Goal: Task Accomplishment & Management: Manage account settings

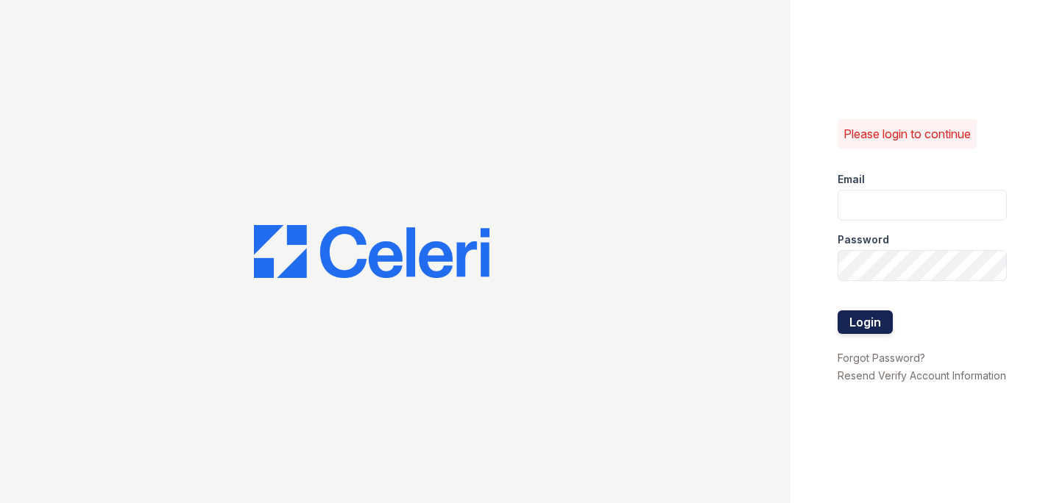
type input "[PERSON_NAME][EMAIL_ADDRESS][PERSON_NAME][PERSON_NAME][DOMAIN_NAME]"
click at [882, 310] on button "Login" at bounding box center [864, 322] width 55 height 24
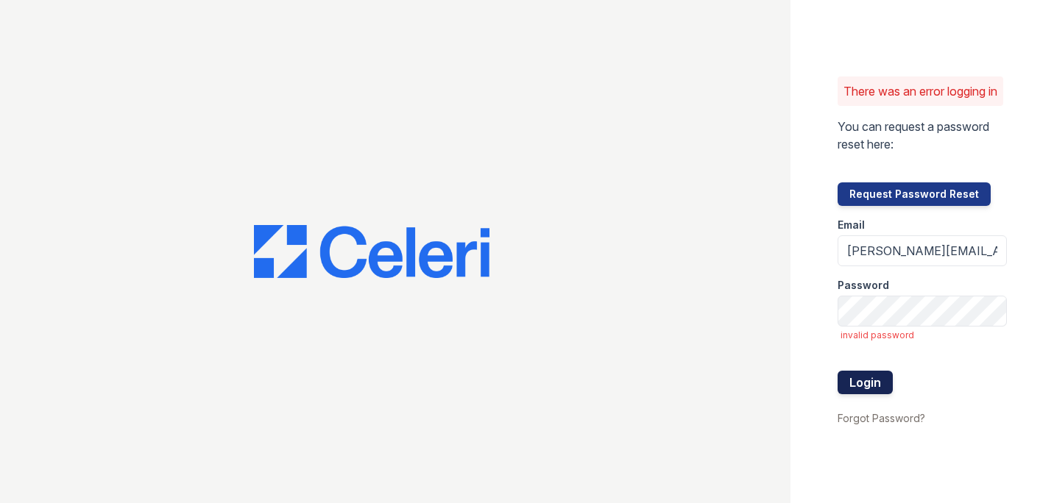
click at [870, 391] on button "Login" at bounding box center [864, 383] width 55 height 24
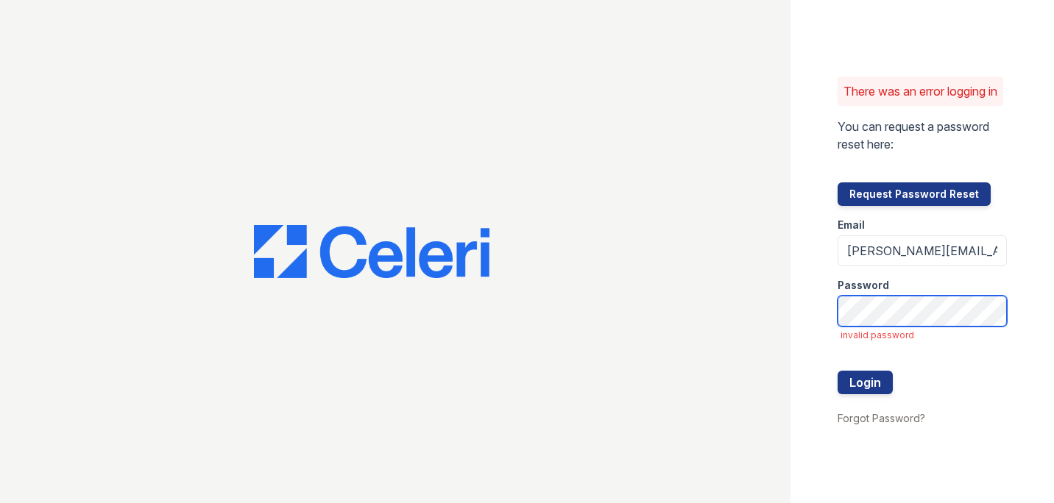
click at [778, 341] on div "There was an error logging in You can request a password reset here: Request Pa…" at bounding box center [527, 251] width 1054 height 503
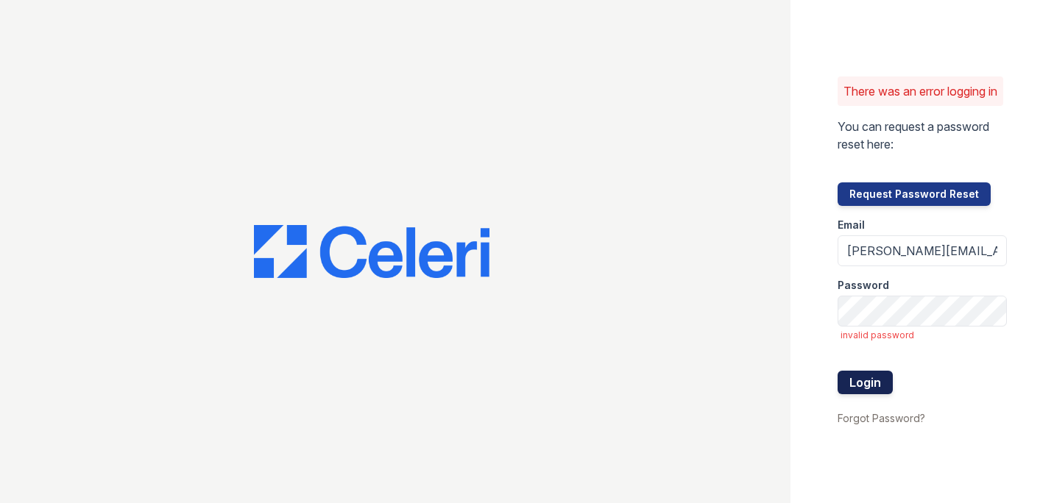
click at [878, 394] on button "Login" at bounding box center [864, 383] width 55 height 24
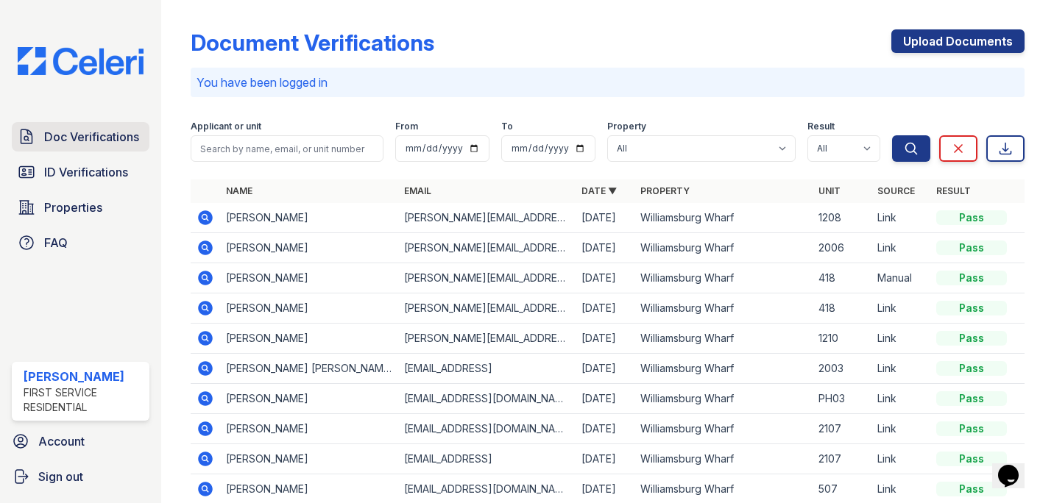
click at [79, 138] on span "Doc Verifications" at bounding box center [91, 137] width 95 height 18
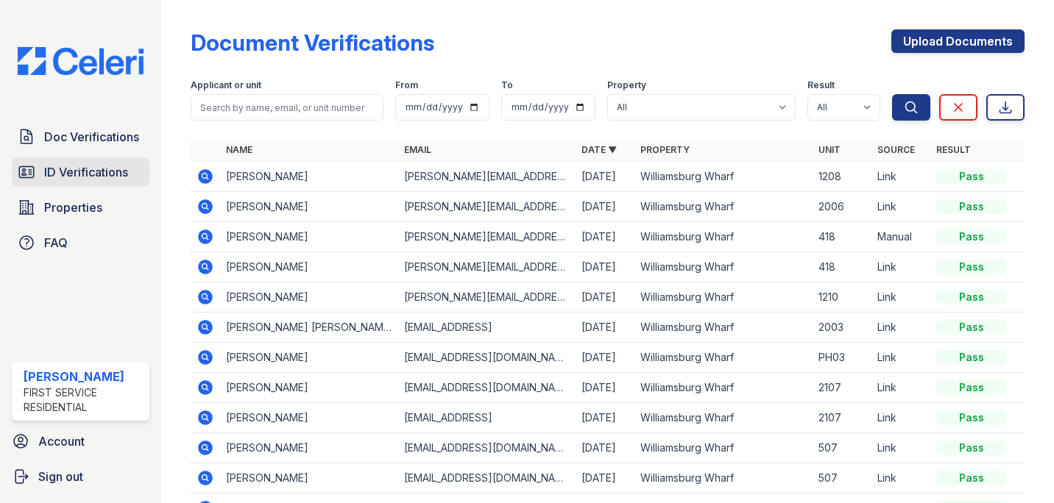
click at [103, 170] on span "ID Verifications" at bounding box center [86, 172] width 84 height 18
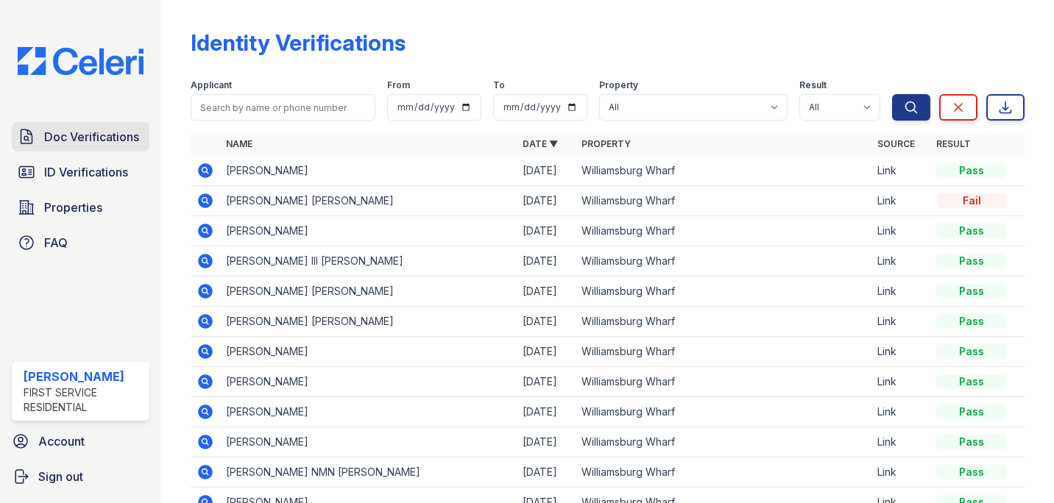
click at [89, 140] on span "Doc Verifications" at bounding box center [91, 137] width 95 height 18
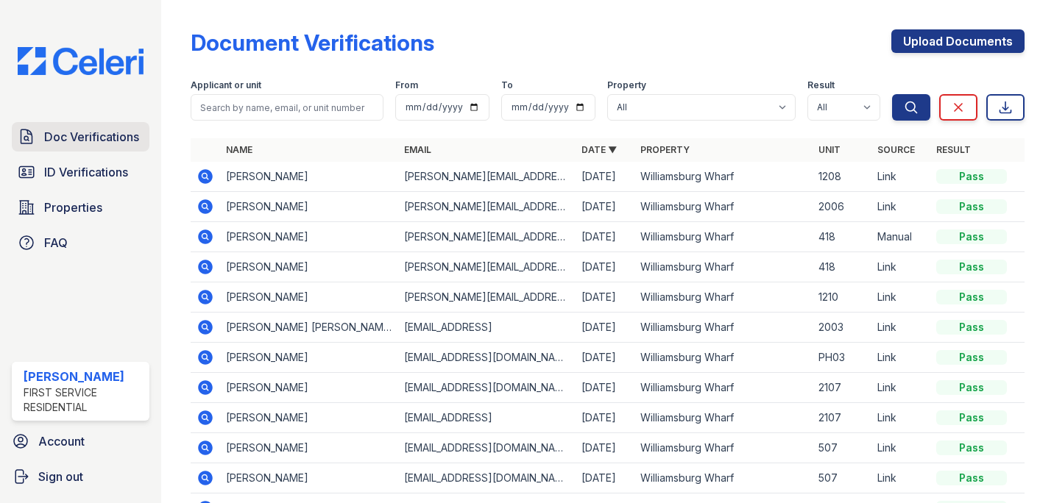
click at [119, 132] on span "Doc Verifications" at bounding box center [91, 137] width 95 height 18
click at [207, 179] on icon at bounding box center [205, 176] width 15 height 15
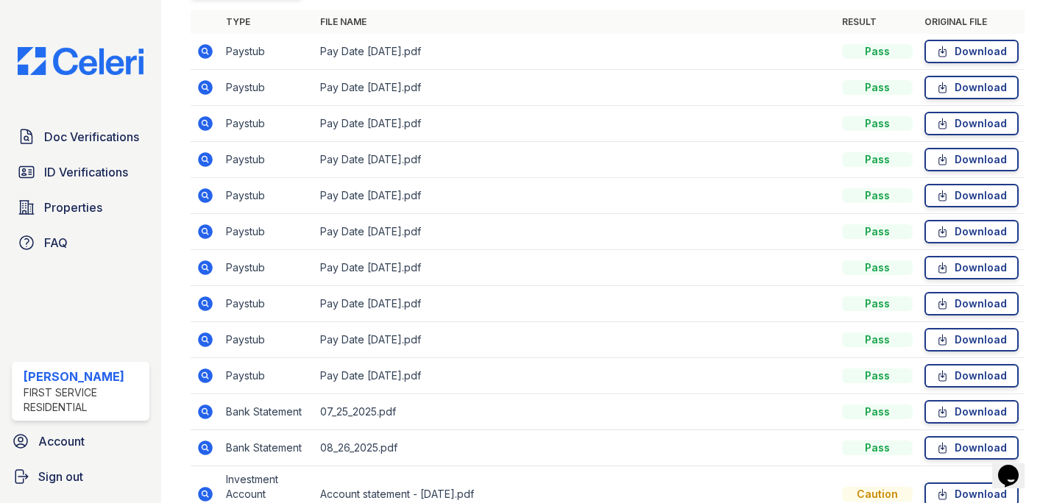
scroll to position [697, 0]
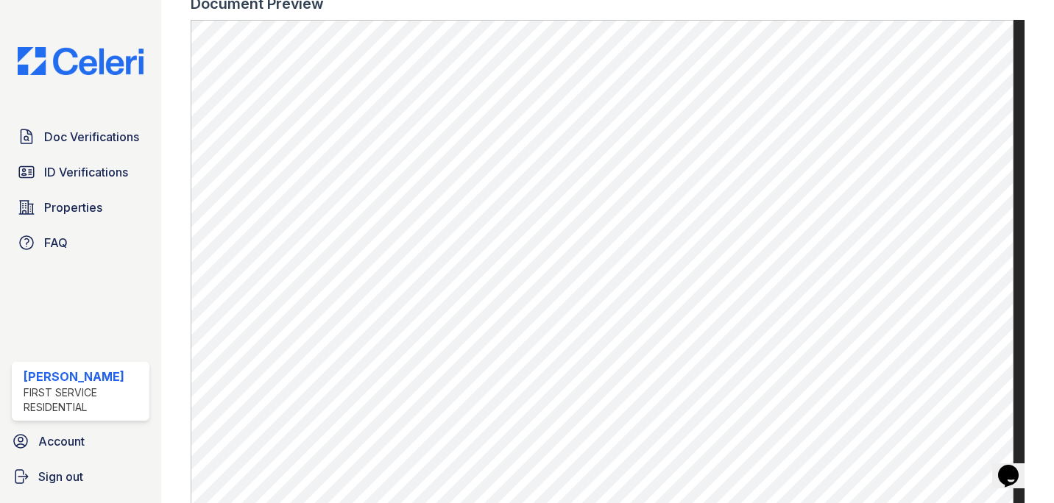
scroll to position [481, 0]
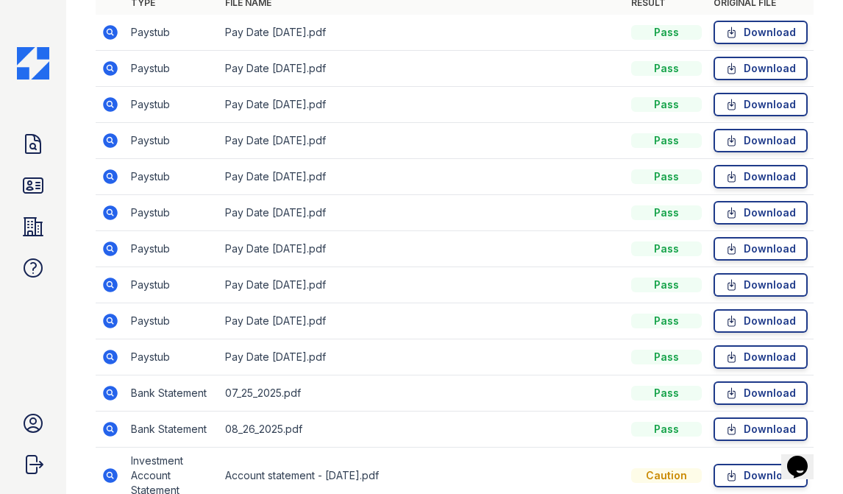
scroll to position [716, 0]
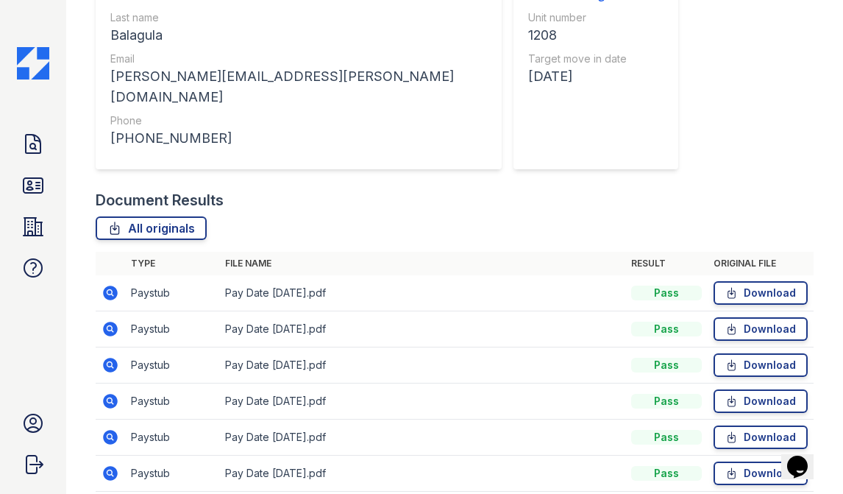
scroll to position [456, 0]
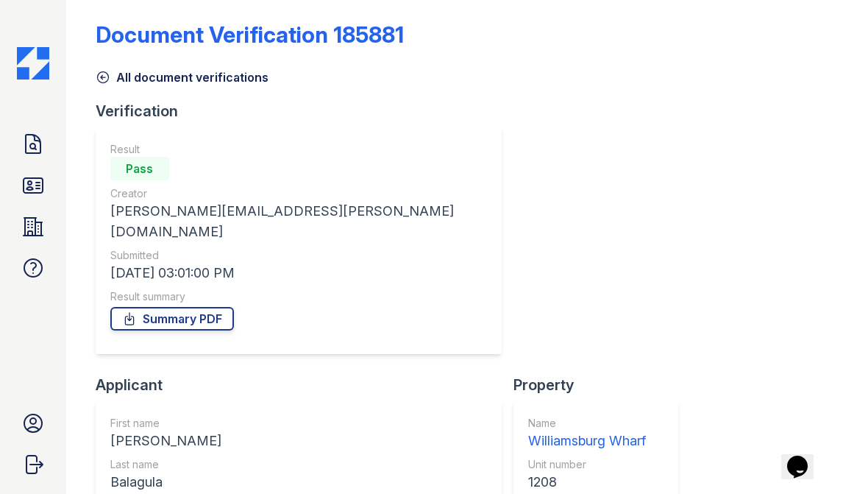
scroll to position [3, 0]
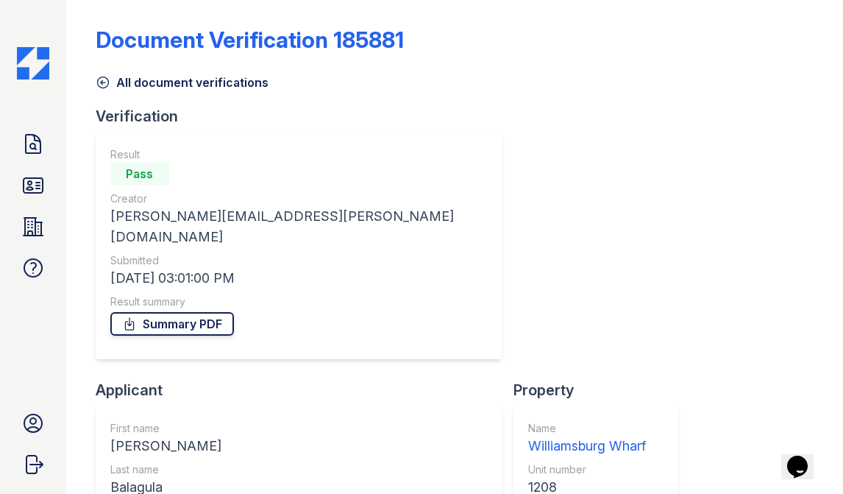
click at [198, 312] on link "Summary PDF" at bounding box center [172, 324] width 124 height 24
click at [36, 190] on icon at bounding box center [33, 186] width 24 height 24
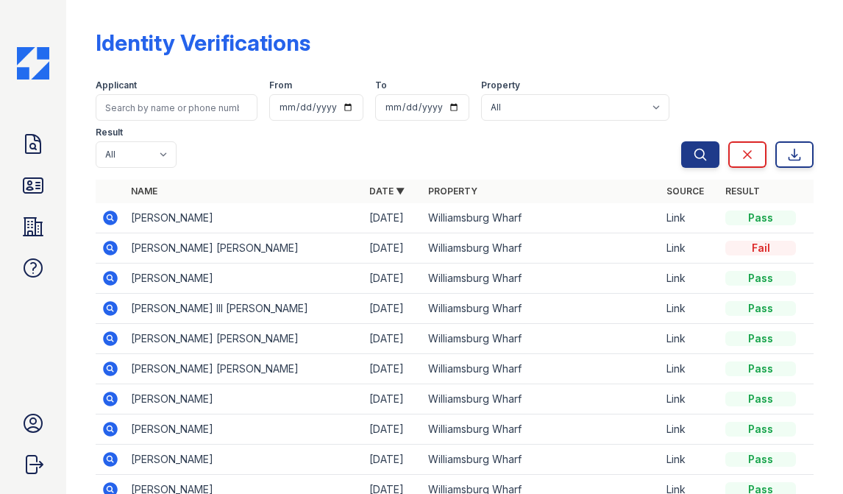
click at [113, 219] on icon at bounding box center [110, 217] width 15 height 15
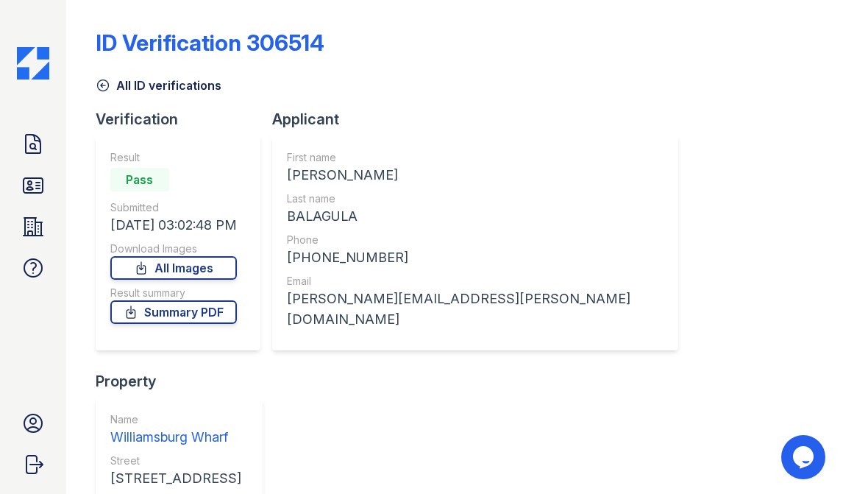
scroll to position [145, 0]
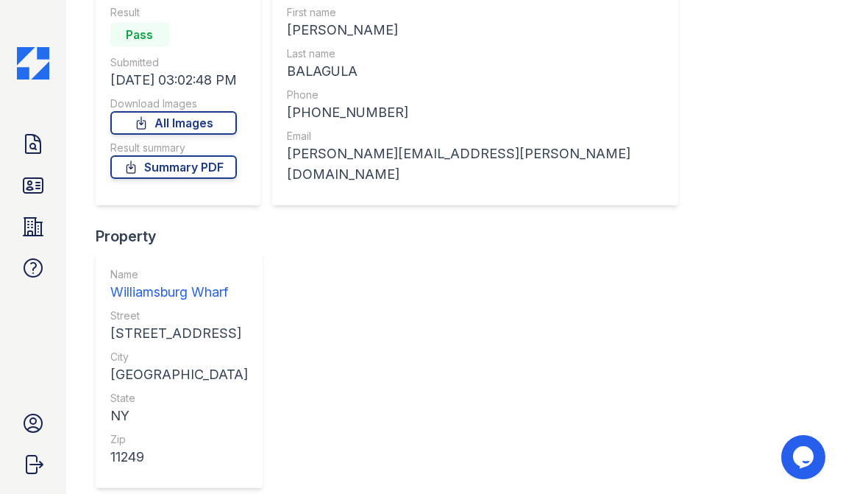
click at [27, 145] on icon at bounding box center [33, 144] width 24 height 24
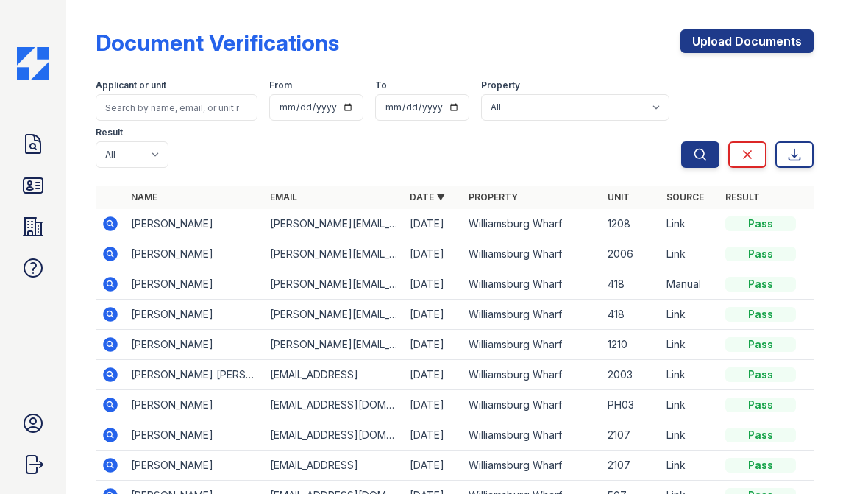
click at [114, 221] on icon at bounding box center [110, 223] width 15 height 15
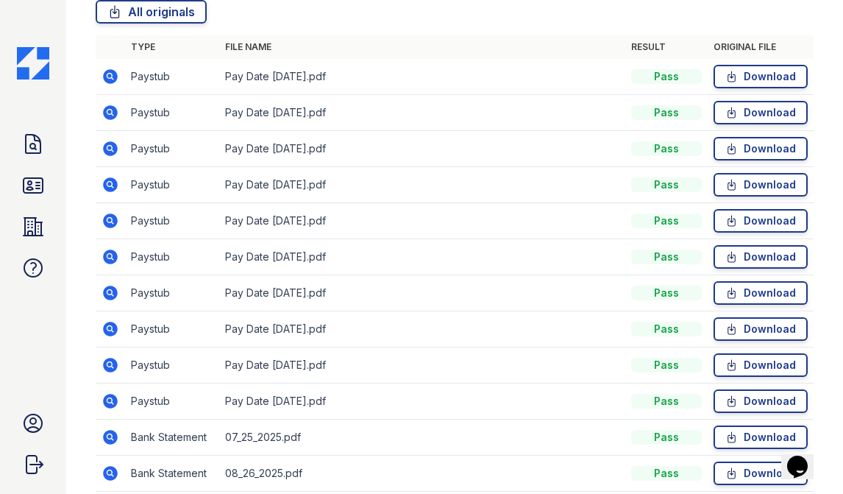
scroll to position [672, 0]
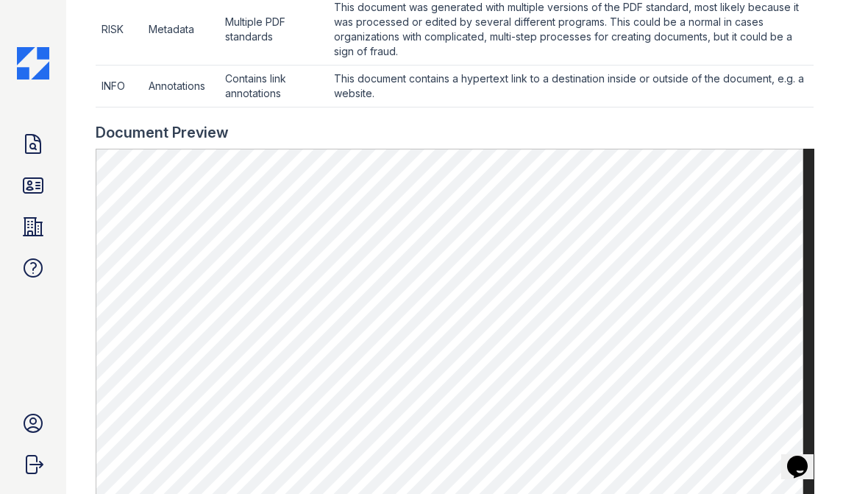
scroll to position [664, 0]
